Goal: Information Seeking & Learning: Stay updated

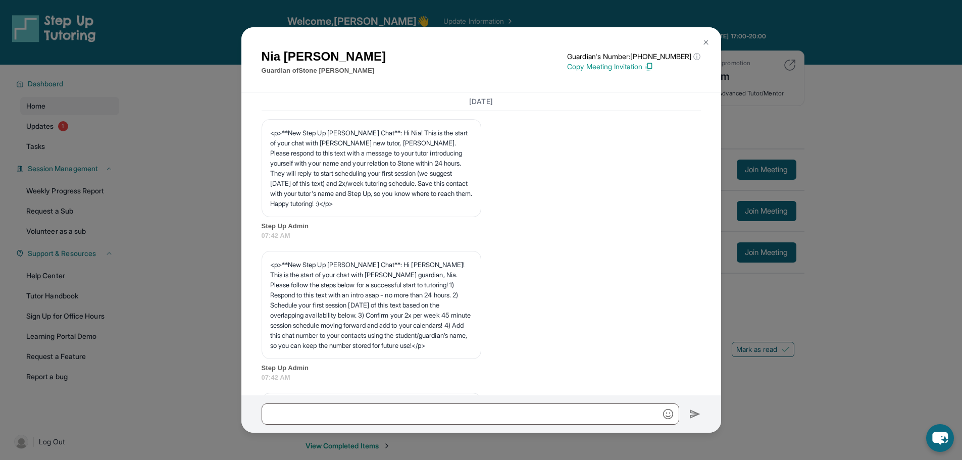
scroll to position [1737, 0]
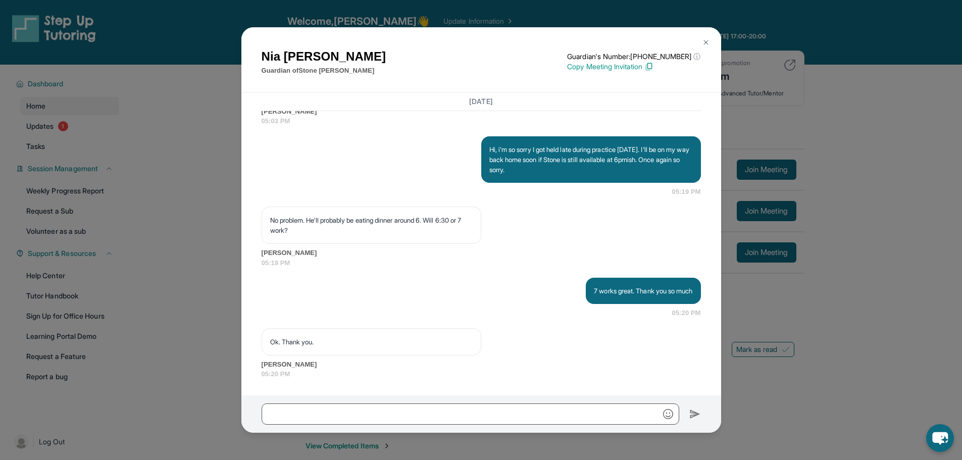
click at [184, 213] on div "Nia Hogan Guardian of Stone Hogan Guardian's Number: +12672142086 ⓘ This isn't …" at bounding box center [481, 230] width 962 height 460
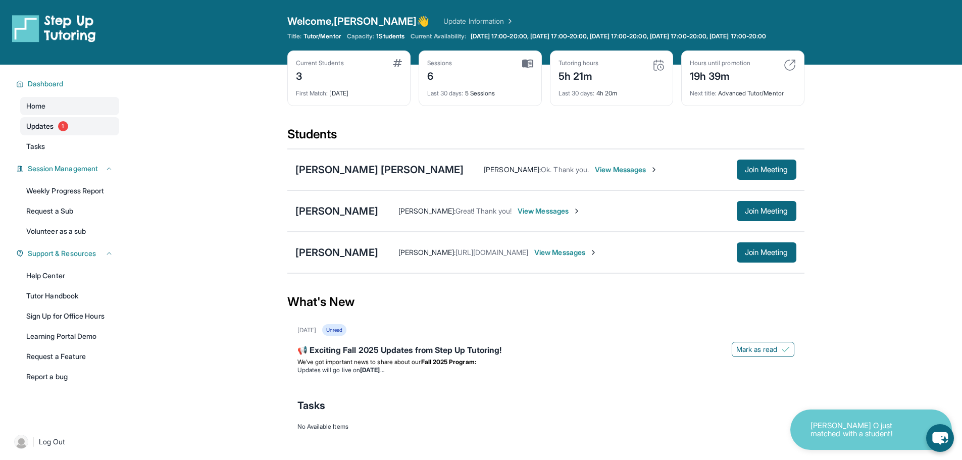
click at [35, 131] on span "Updates" at bounding box center [40, 126] width 28 height 10
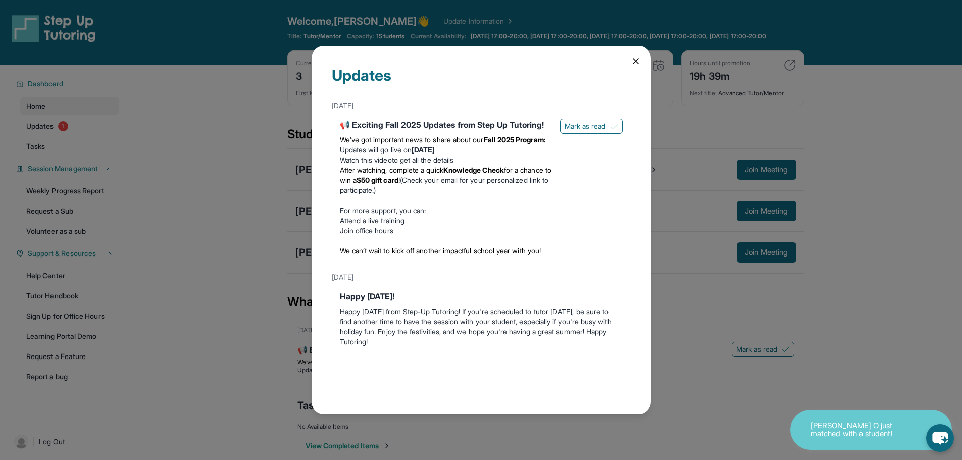
click at [294, 198] on div "Updates August 27th 📢 Exciting Fall 2025 Updates from Step Up Tutoring! We’ve g…" at bounding box center [481, 230] width 962 height 460
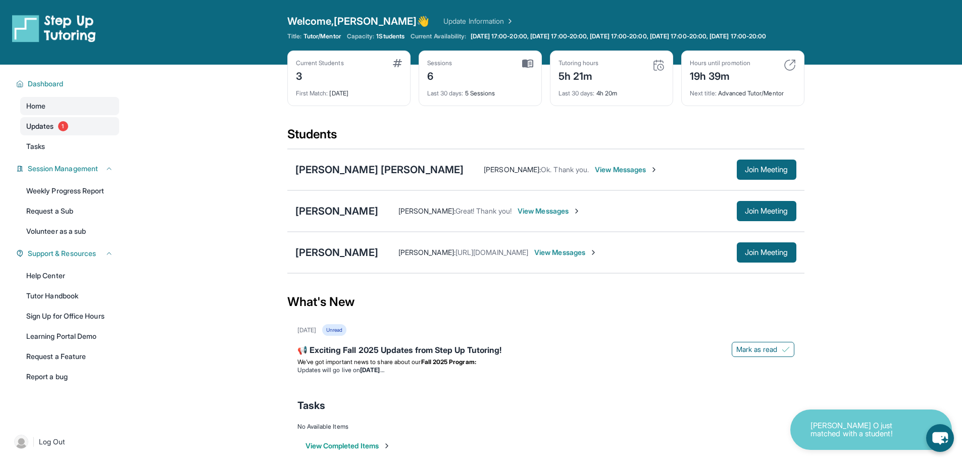
click at [110, 131] on link "Updates 1" at bounding box center [69, 126] width 99 height 18
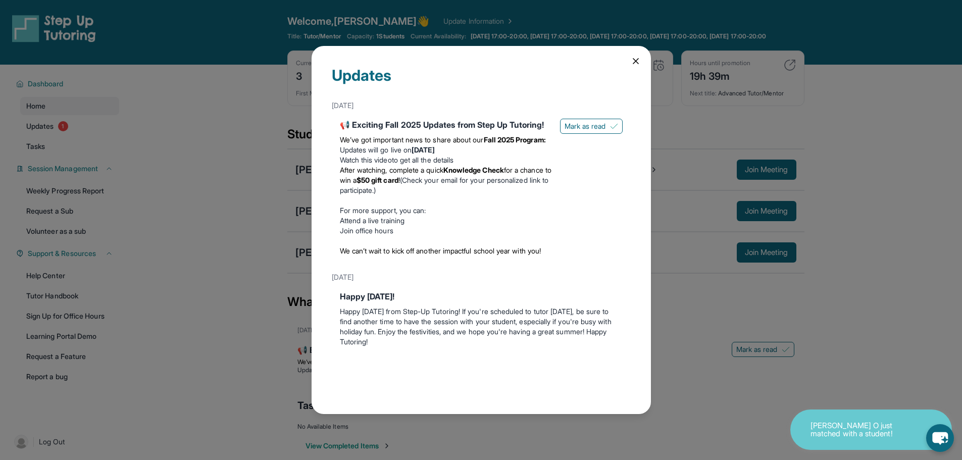
scroll to position [8, 0]
click at [554, 102] on div "August 27th" at bounding box center [481, 105] width 299 height 18
click at [572, 121] on span "Mark as read" at bounding box center [585, 126] width 41 height 10
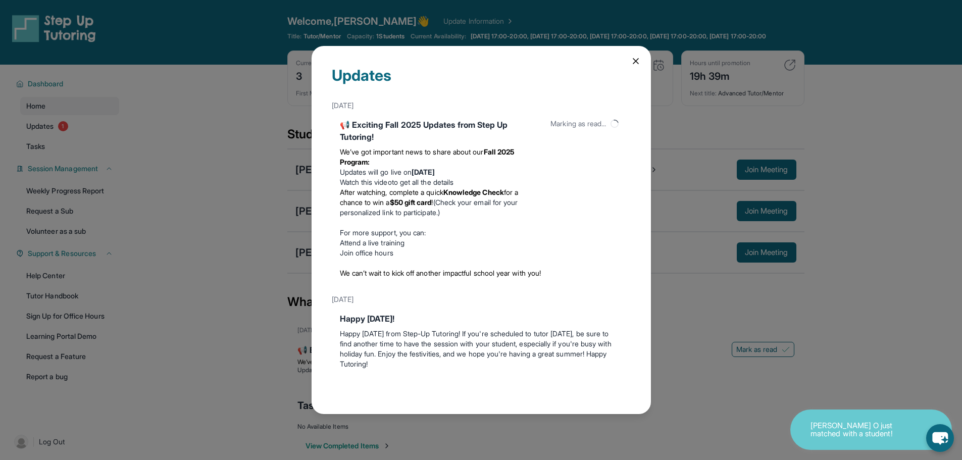
scroll to position [0, 0]
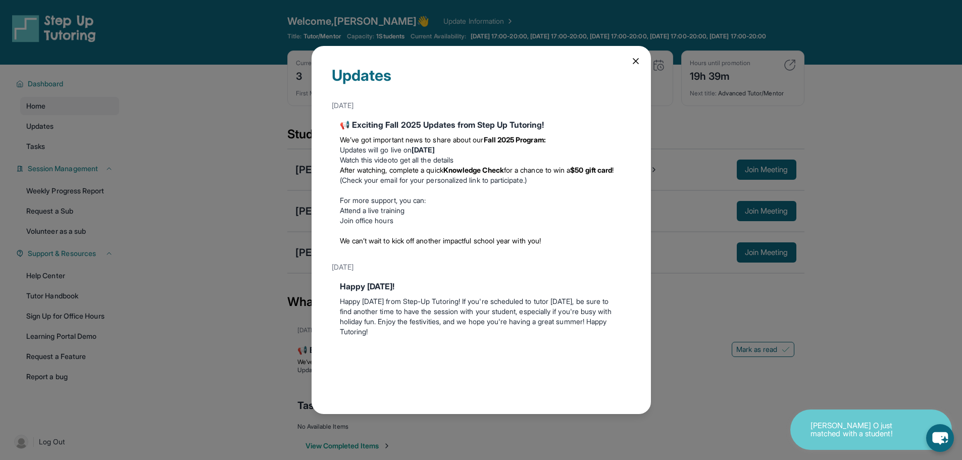
click at [792, 279] on div "Updates August 27th 📢 Exciting Fall 2025 Updates from Step Up Tutoring! We’ve g…" at bounding box center [481, 230] width 962 height 460
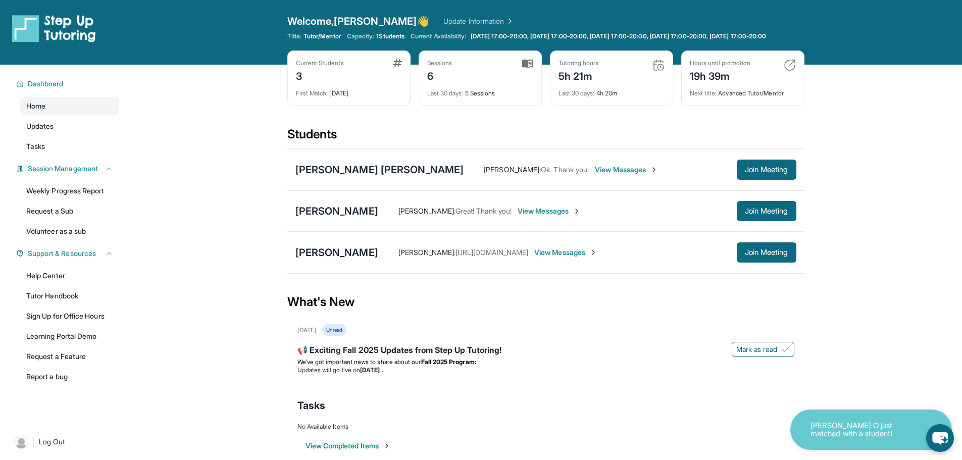
click at [922, 432] on div "Mirielle O just matched with a student!" at bounding box center [872, 430] width 162 height 40
click at [931, 436] on icon "chat-button" at bounding box center [940, 438] width 28 height 28
